Goal: Navigation & Orientation: Find specific page/section

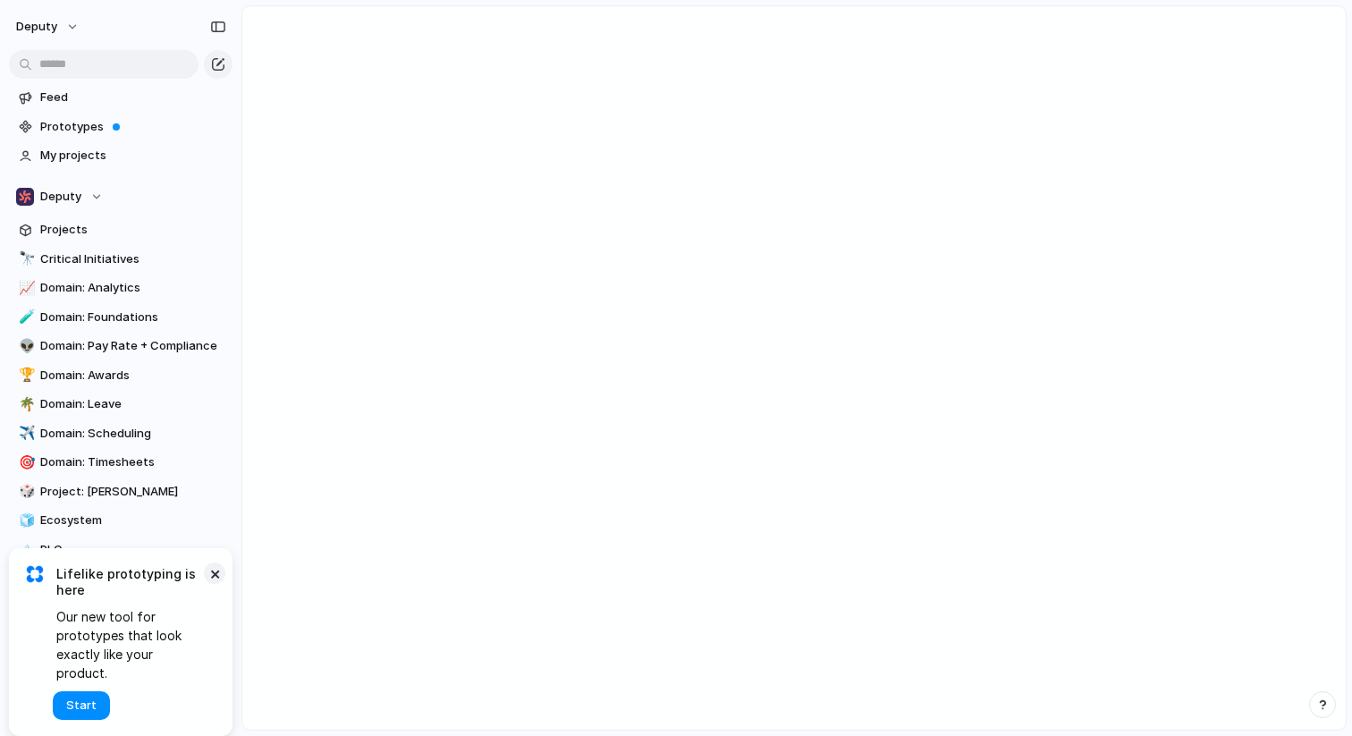
click at [210, 584] on button "×" at bounding box center [214, 573] width 21 height 21
